Goal: Task Accomplishment & Management: Manage account settings

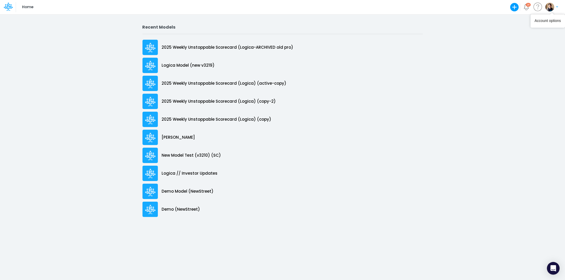
click at [548, 8] on img "button" at bounding box center [550, 7] width 9 height 9
click at [519, 32] on button "Log out" at bounding box center [530, 31] width 57 height 8
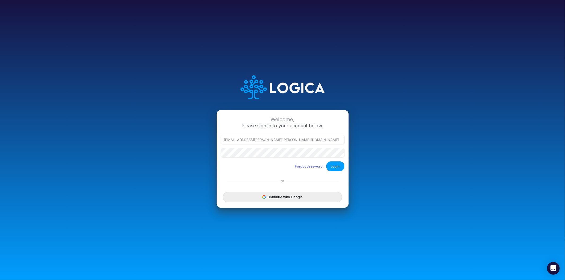
type input "[PERSON_NAME][EMAIL_ADDRESS][DOMAIN_NAME]"
click at [337, 167] on button "Login" at bounding box center [336, 167] width 18 height 10
